Goal: Task Accomplishment & Management: Manage account settings

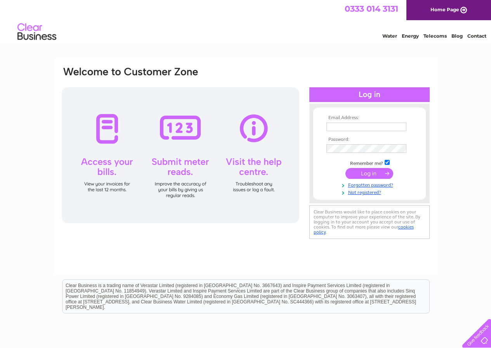
type input "foodiesforyou36@gmail.com"
click at [366, 176] on input "submit" at bounding box center [369, 173] width 48 height 11
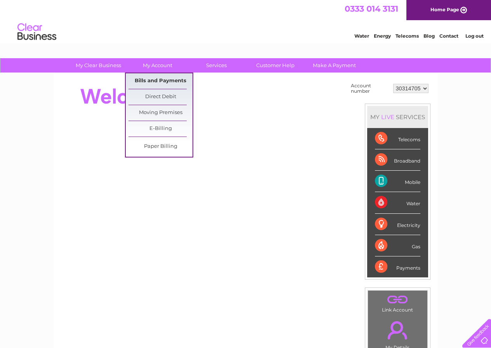
click at [161, 83] on link "Bills and Payments" at bounding box center [160, 81] width 64 height 16
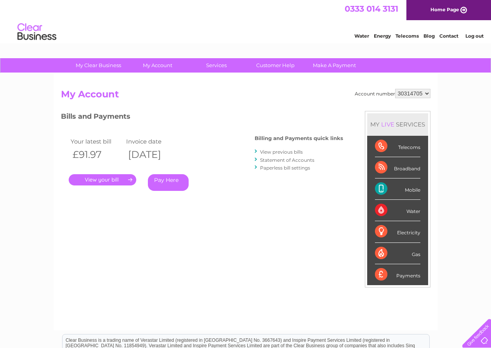
click at [126, 180] on link "." at bounding box center [102, 179] width 67 height 11
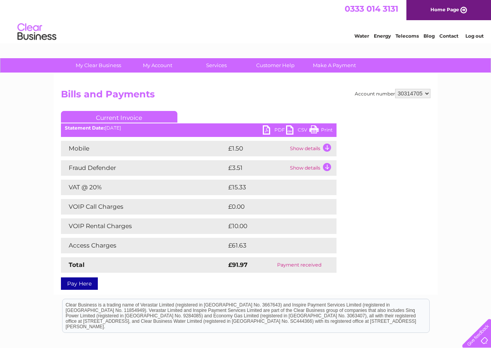
click at [272, 131] on link "PDF" at bounding box center [274, 130] width 23 height 11
